Goal: Information Seeking & Learning: Learn about a topic

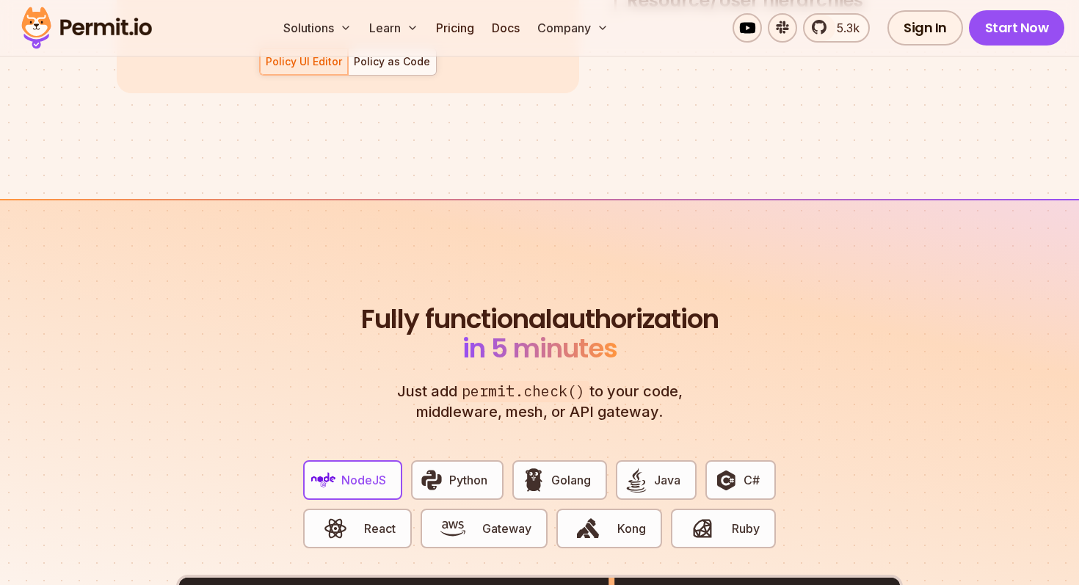
scroll to position [2524, 0]
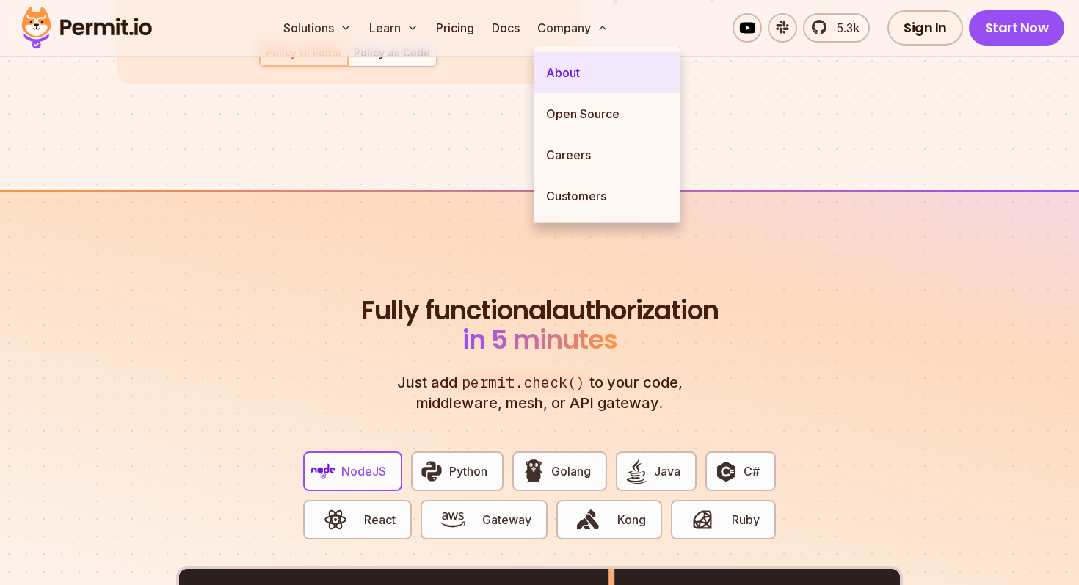
click at [577, 66] on link "About" at bounding box center [607, 72] width 145 height 41
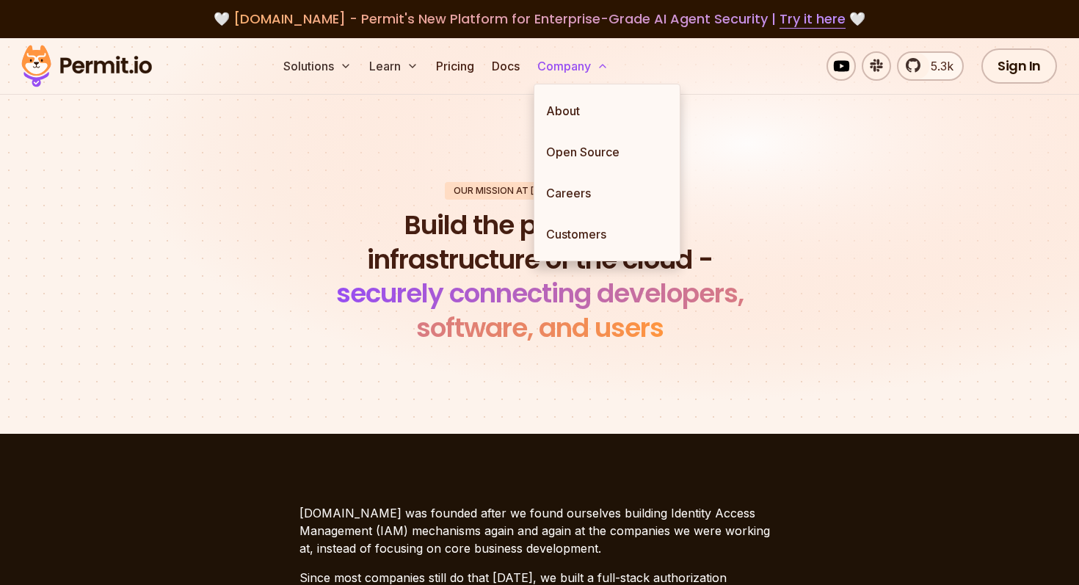
click at [595, 65] on button "Company" at bounding box center [573, 65] width 83 height 29
click at [609, 231] on link "Customers" at bounding box center [607, 234] width 145 height 41
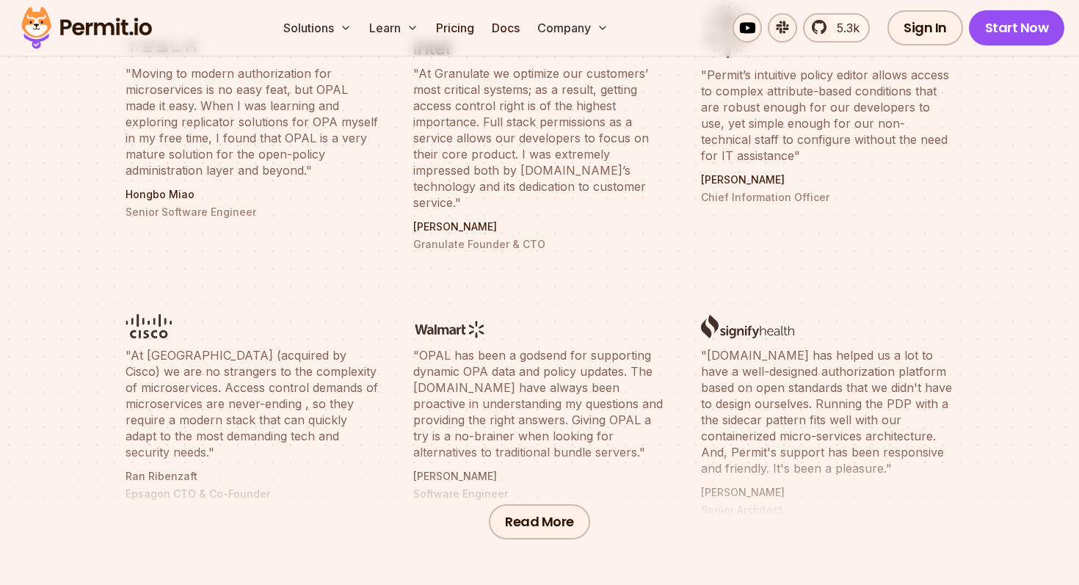
scroll to position [590, 0]
click at [539, 512] on button "Read More" at bounding box center [539, 520] width 101 height 35
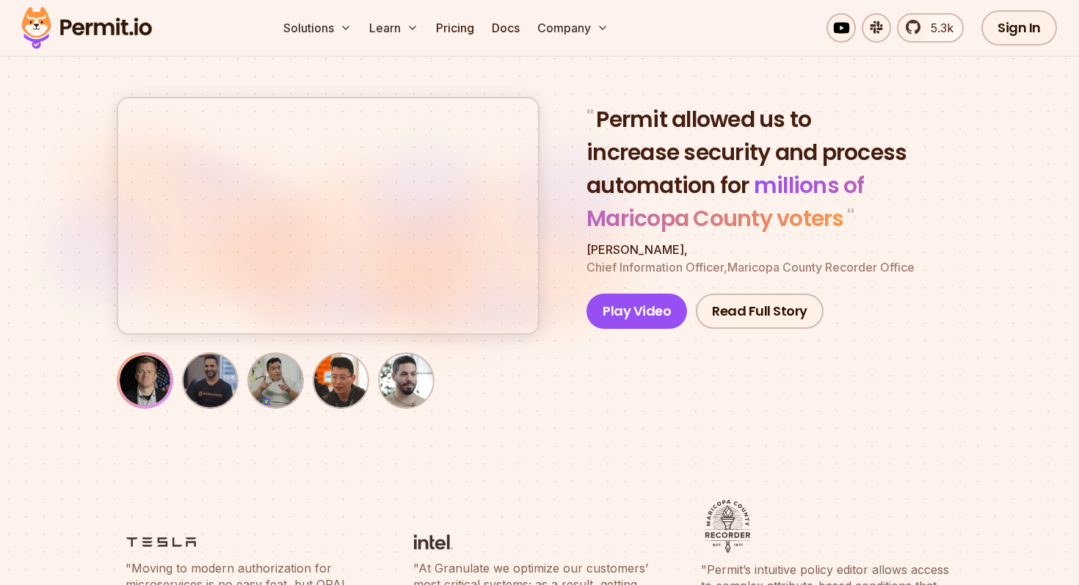
scroll to position [0, 0]
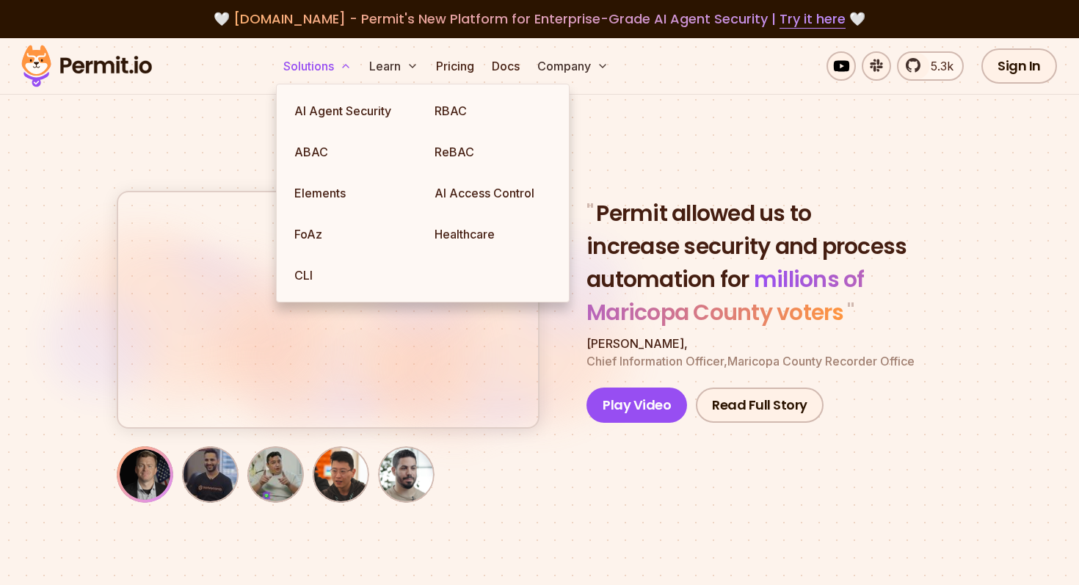
click at [304, 74] on button "Solutions" at bounding box center [318, 65] width 80 height 29
click at [324, 102] on link "AI Agent Security" at bounding box center [353, 110] width 140 height 41
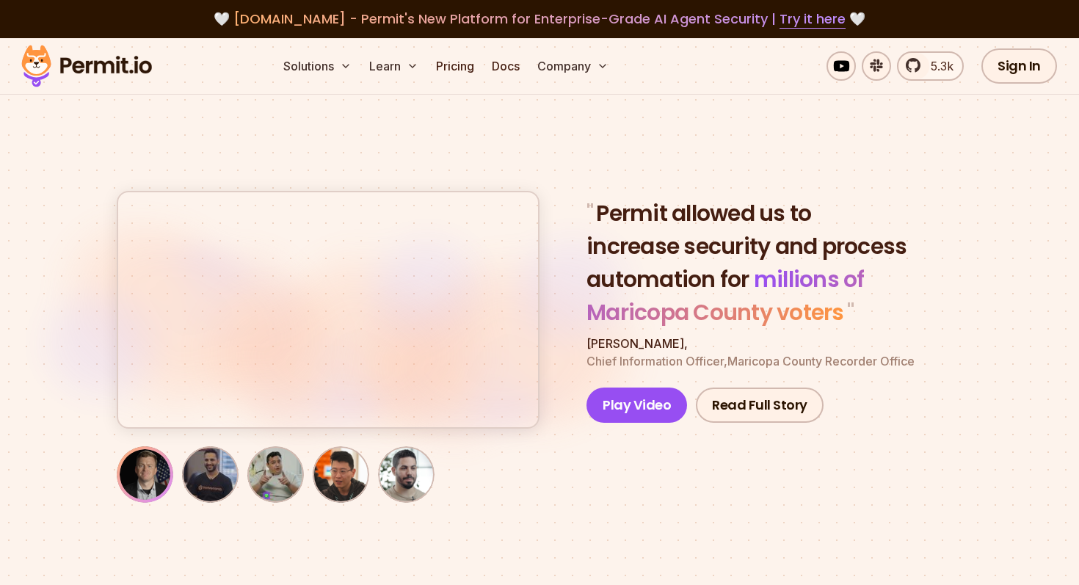
scroll to position [1, 0]
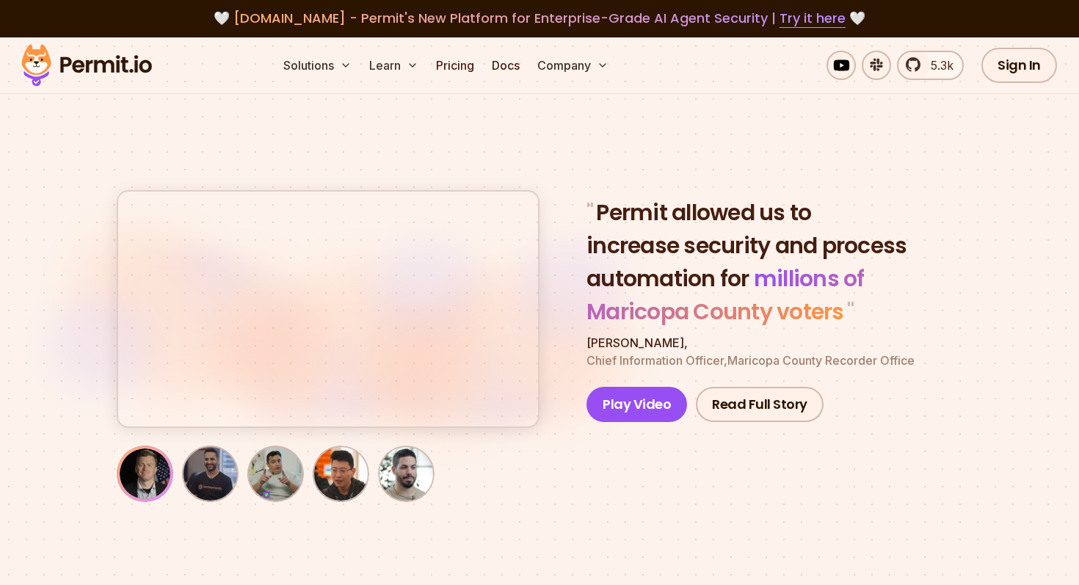
click at [99, 60] on img at bounding box center [87, 65] width 144 height 50
